Goal: Transaction & Acquisition: Purchase product/service

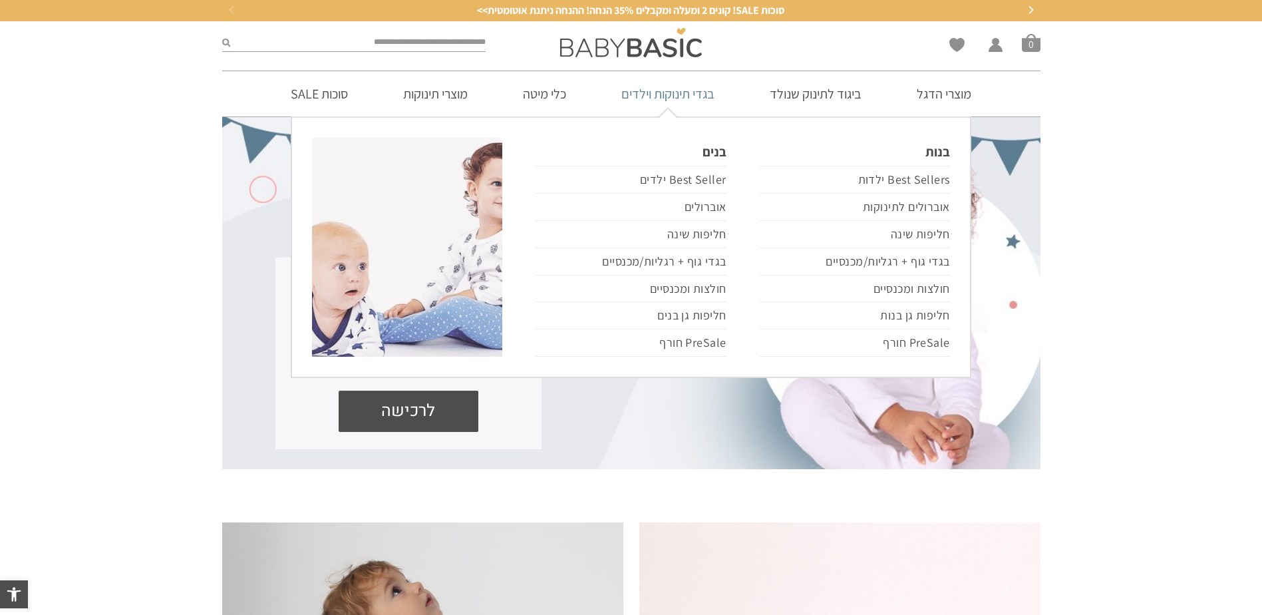
click at [635, 95] on link "בגדי תינוקות וילדים" at bounding box center [667, 93] width 133 height 45
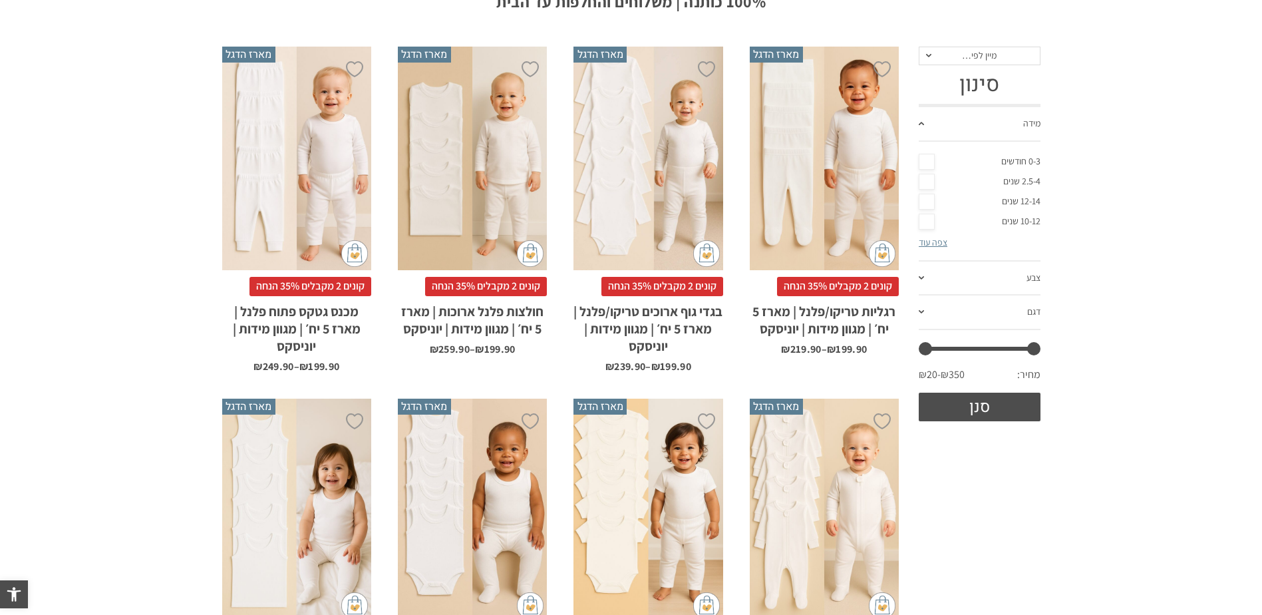
click at [925, 120] on link "מידה" at bounding box center [980, 124] width 122 height 35
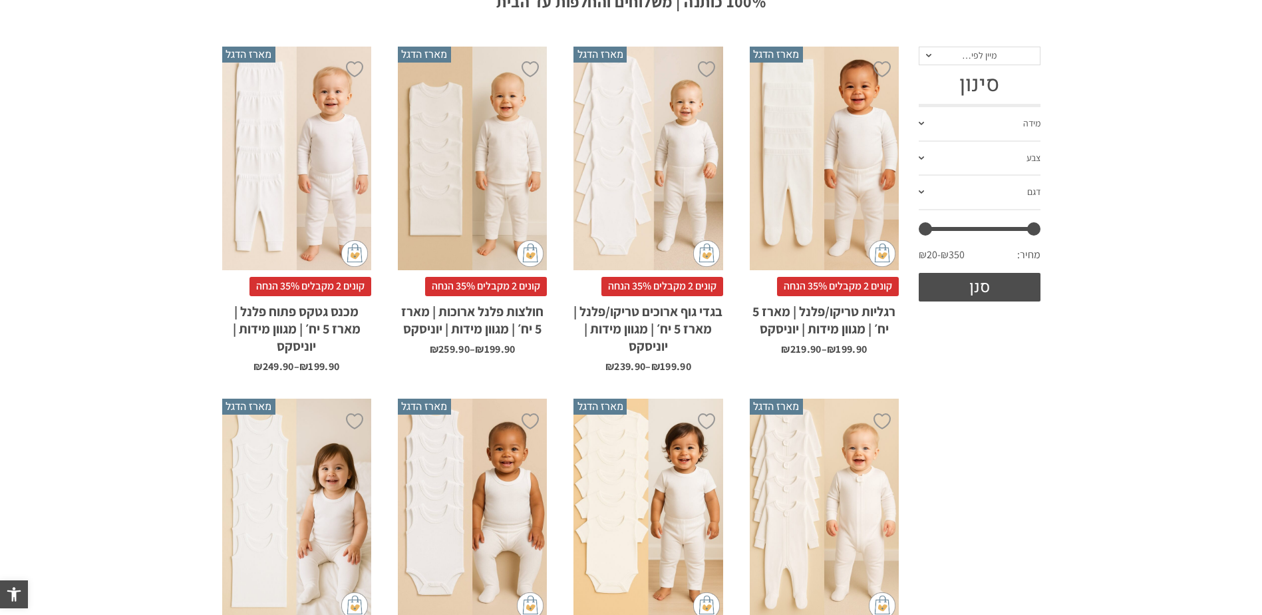
click at [925, 120] on link "מידה" at bounding box center [980, 124] width 122 height 35
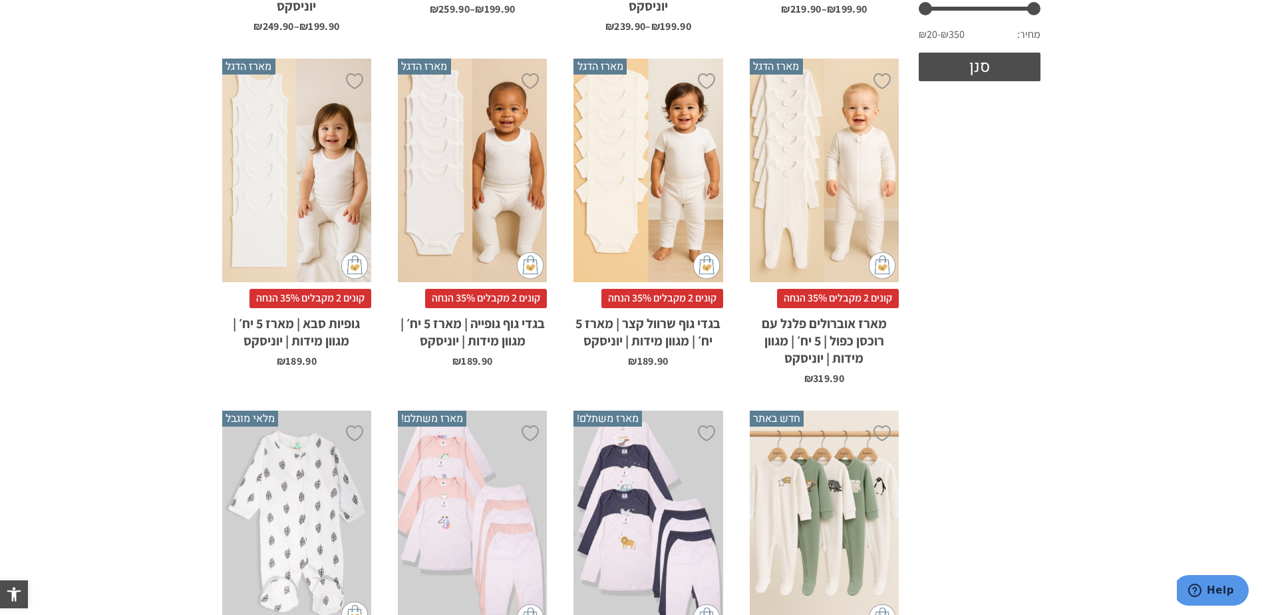
scroll to position [865, 0]
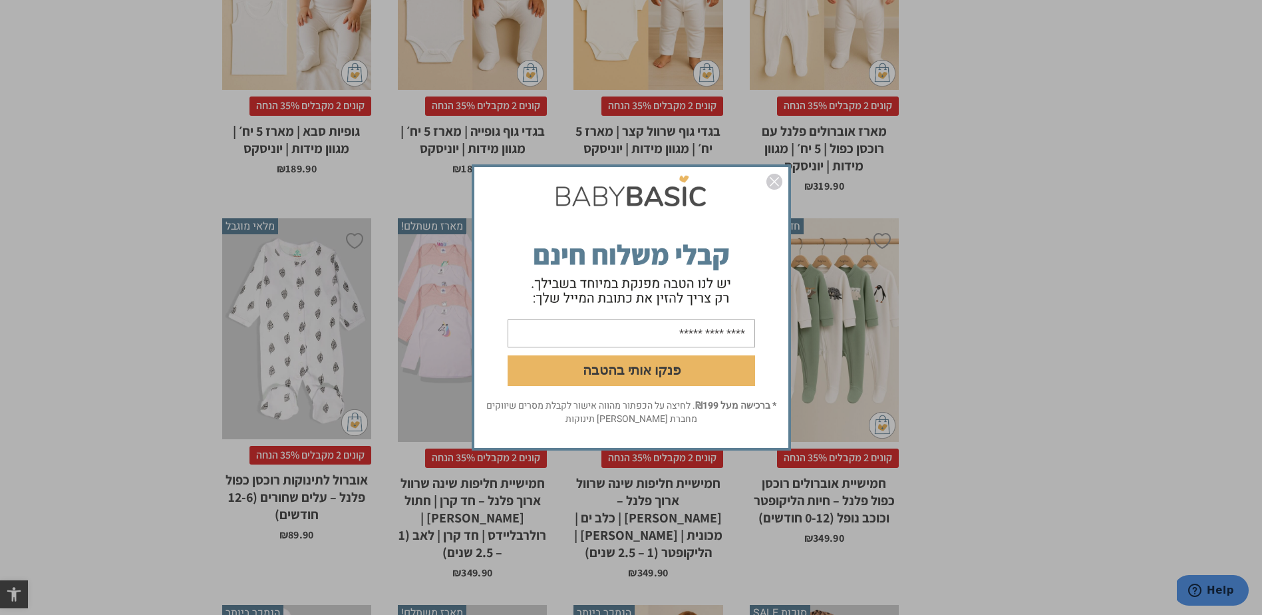
click at [768, 190] on link "סגור" at bounding box center [774, 184] width 16 height 20
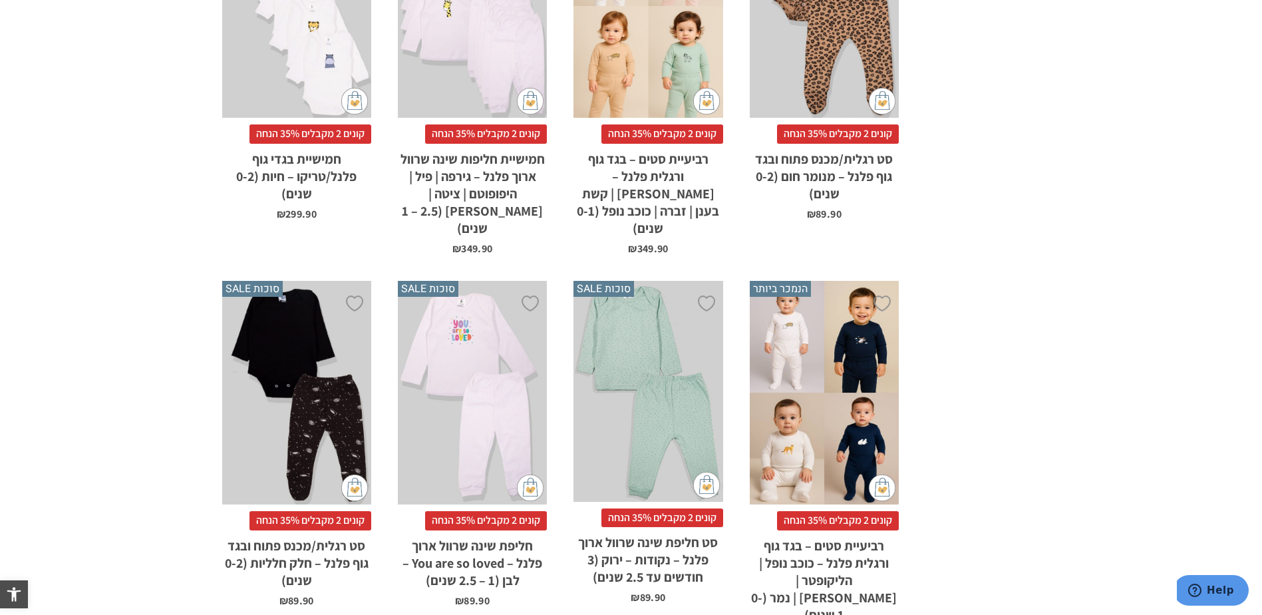
scroll to position [1596, 0]
